Goal: Transaction & Acquisition: Purchase product/service

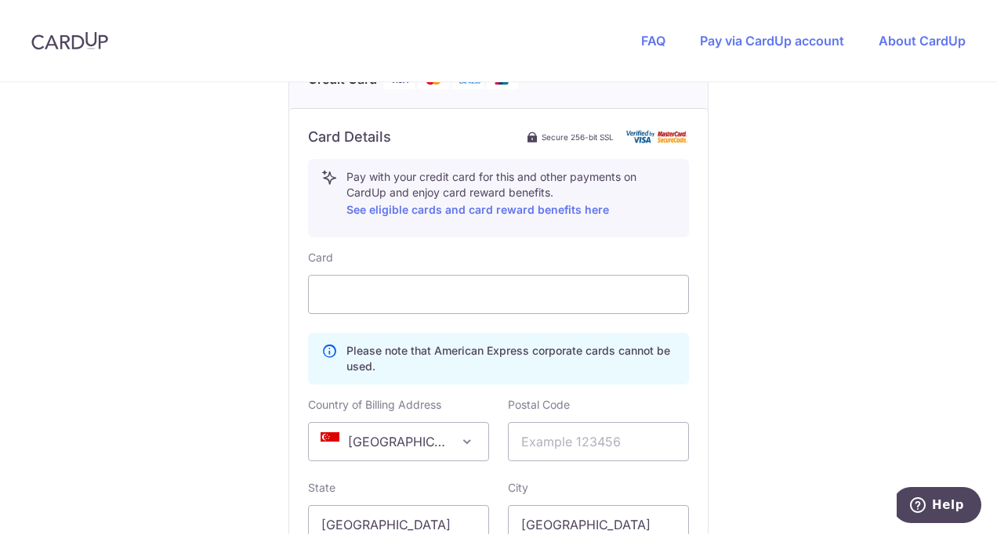
scroll to position [791, 0]
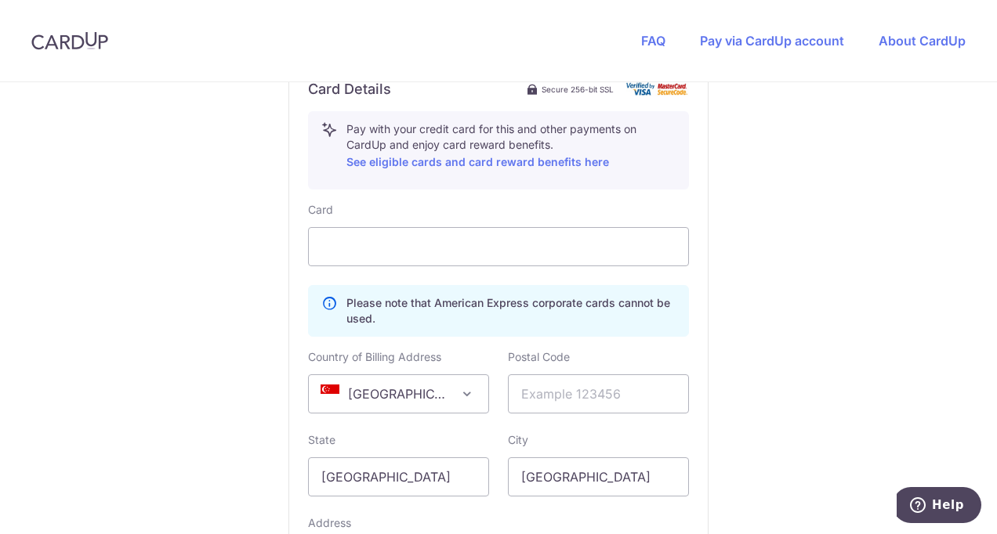
click at [424, 313] on p "Please note that American Express corporate cards cannot be used." at bounding box center [510, 310] width 329 height 31
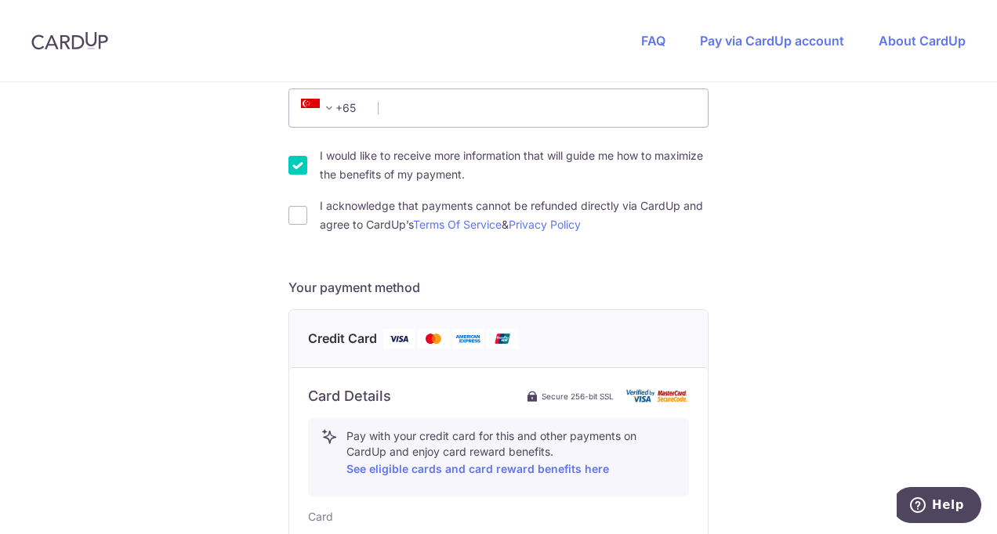
scroll to position [474, 0]
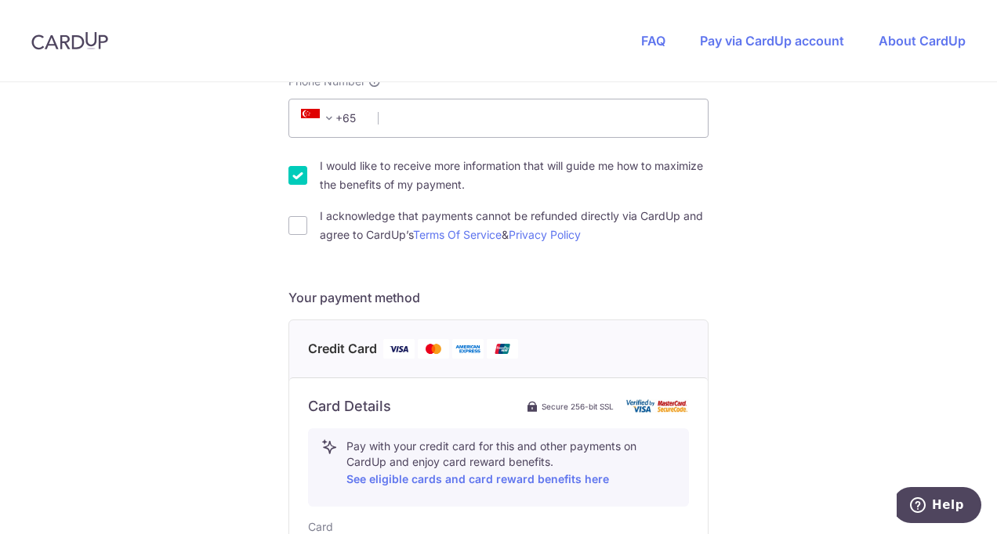
click at [392, 484] on p "Pay with your credit card for this and other payments on CardUp and enjoy card …" at bounding box center [510, 464] width 329 height 50
click at [400, 478] on link "See eligible cards and card reward benefits here" at bounding box center [477, 478] width 262 height 13
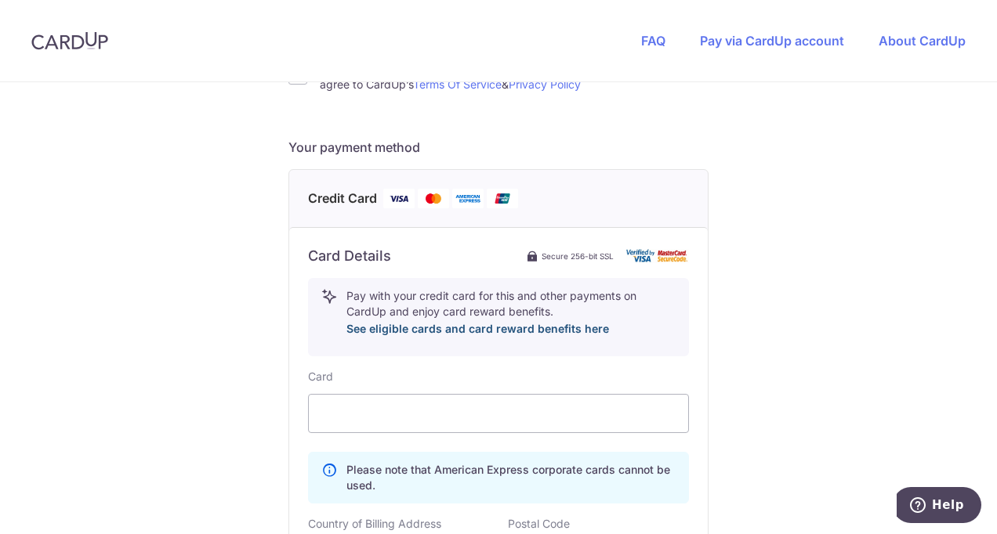
scroll to position [775, 0]
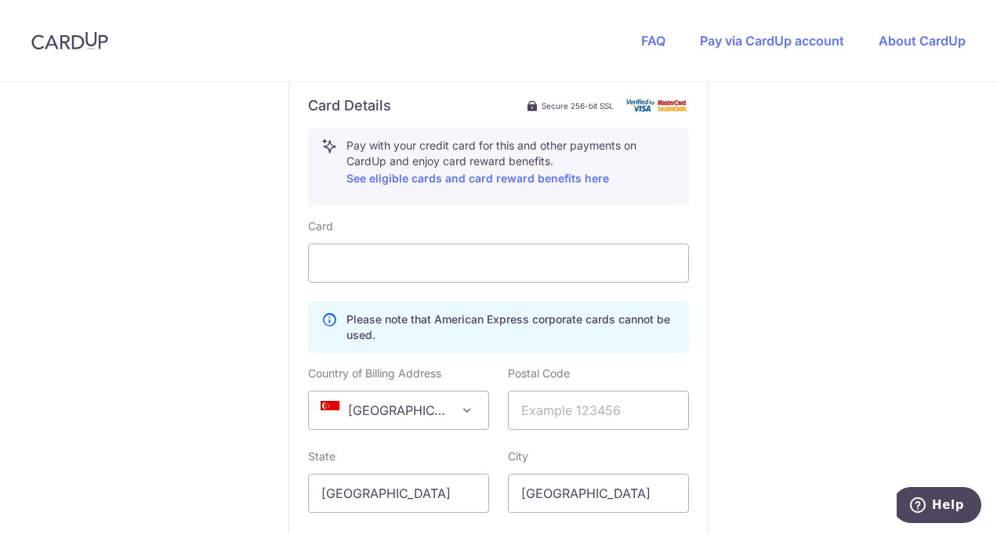
click at [425, 284] on div "Card Please note that American Express corporate cards cannot be used. Country …" at bounding box center [498, 437] width 381 height 436
click at [185, 295] on div "You are paying Treemoon Pte Ltd Treemoon Pte Ltd uses CardUp to accept payments…" at bounding box center [498, 66] width 997 height 1518
click at [406, 414] on span "[GEOGRAPHIC_DATA]" at bounding box center [398, 411] width 179 height 38
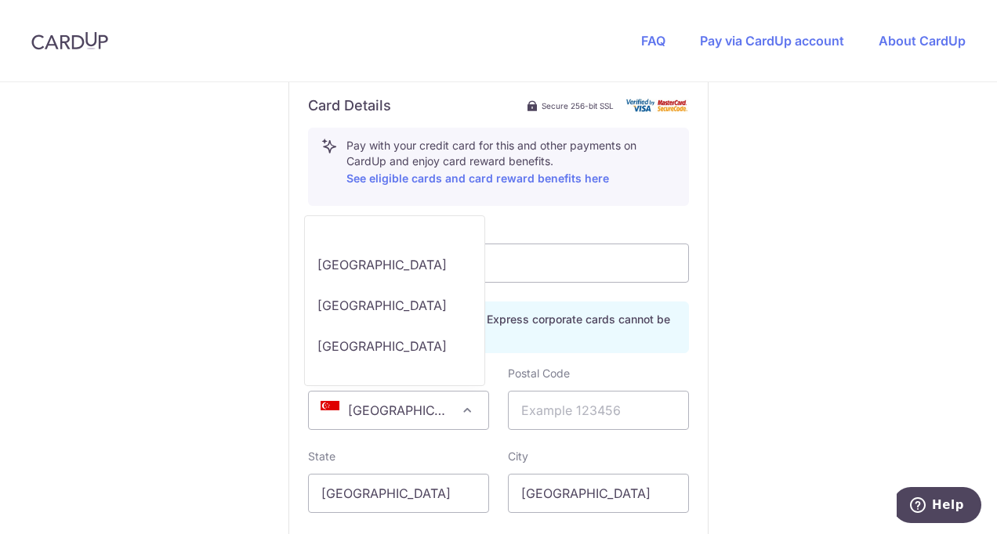
scroll to position [8359, 0]
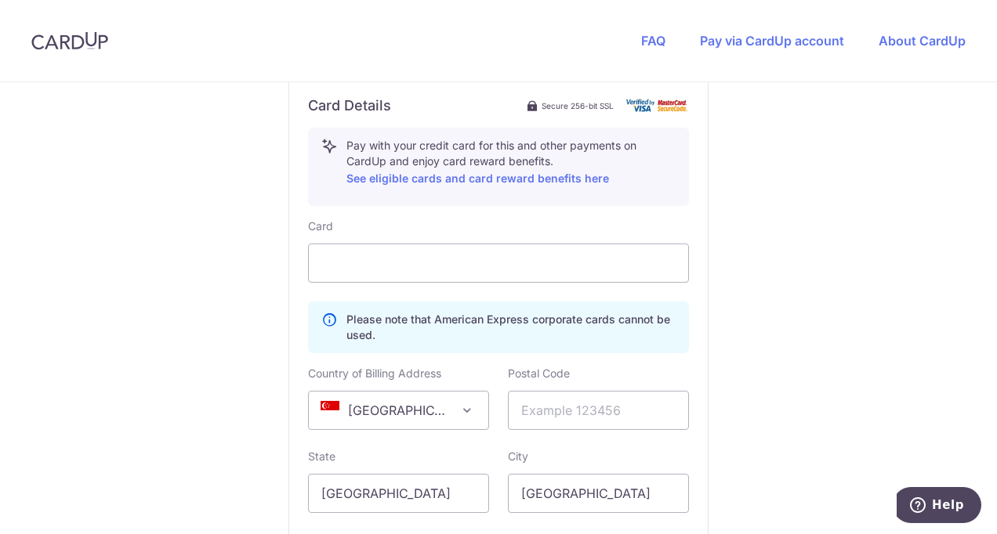
click at [113, 298] on div "You are paying Treemoon Pte Ltd Treemoon Pte Ltd uses CardUp to accept payments…" at bounding box center [498, 66] width 997 height 1518
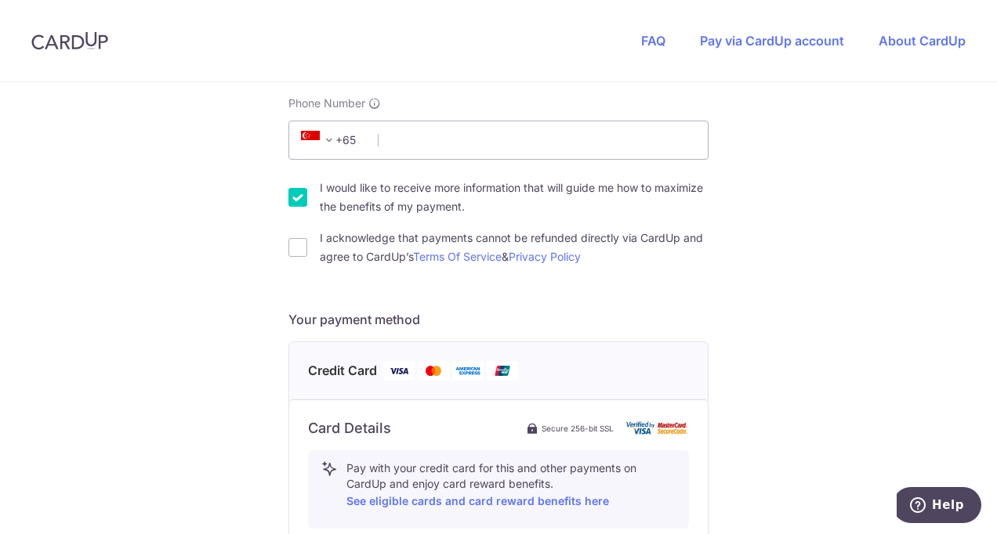
scroll to position [436, 0]
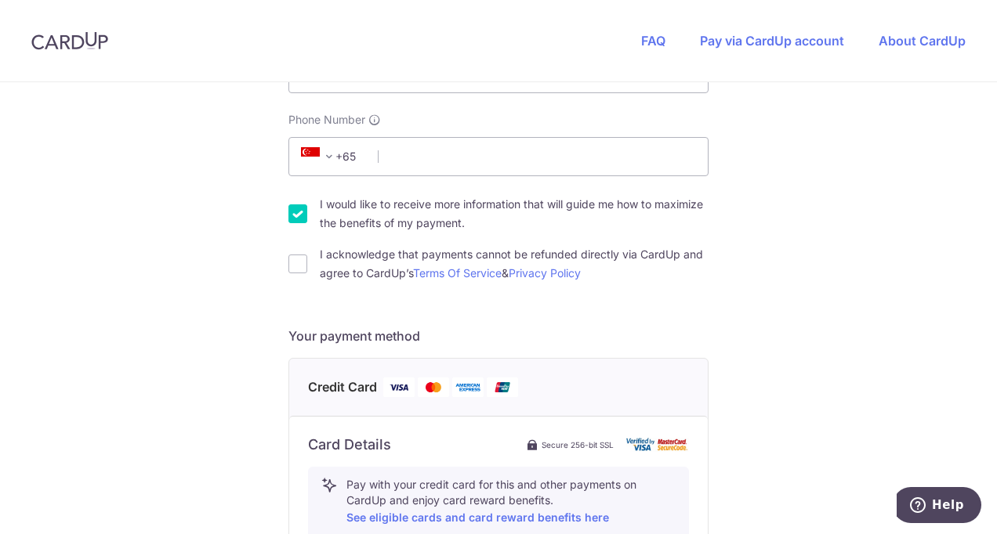
click at [445, 259] on label "I acknowledge that payments cannot be refunded directly via CardUp and agree to…" at bounding box center [514, 264] width 389 height 38
click at [307, 259] on input "I acknowledge that payments cannot be refunded directly via CardUp and agree to…" at bounding box center [297, 264] width 19 height 19
checkbox input "true"
click at [446, 268] on link "Terms Of Service" at bounding box center [457, 272] width 89 height 13
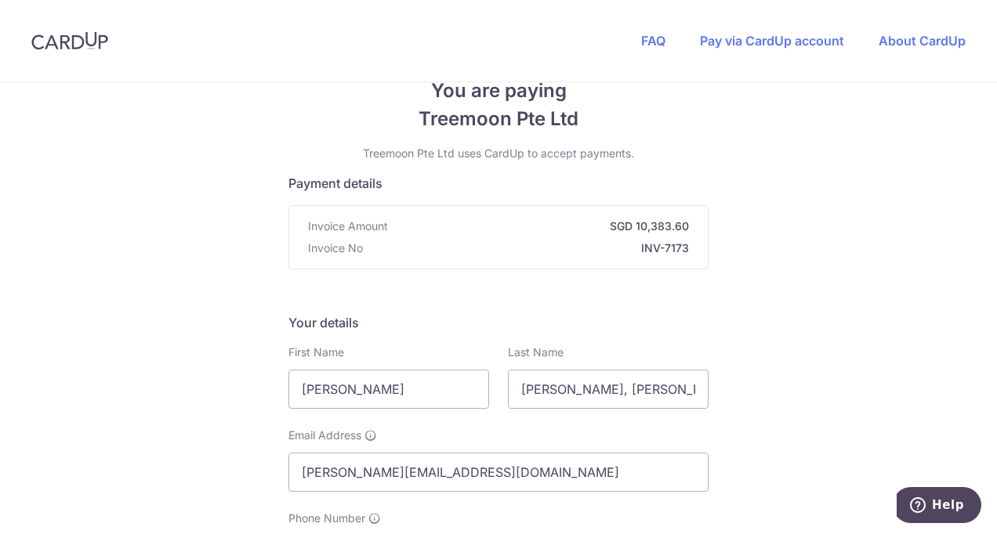
scroll to position [0, 0]
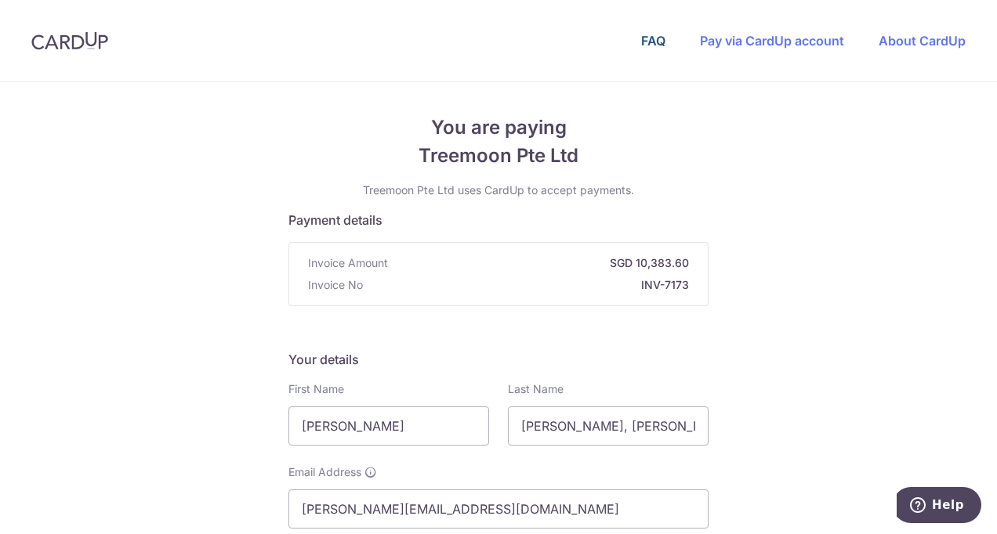
click at [649, 47] on link "FAQ" at bounding box center [653, 41] width 24 height 16
